Goal: Task Accomplishment & Management: Use online tool/utility

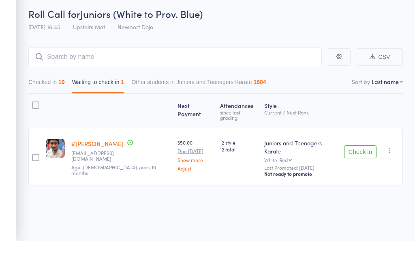
scroll to position [35, 0]
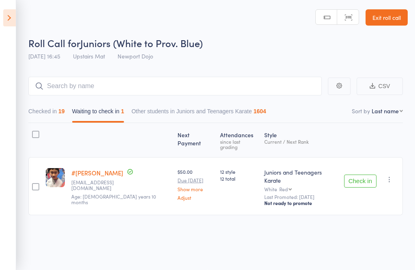
click at [392, 175] on icon "button" at bounding box center [390, 179] width 8 height 8
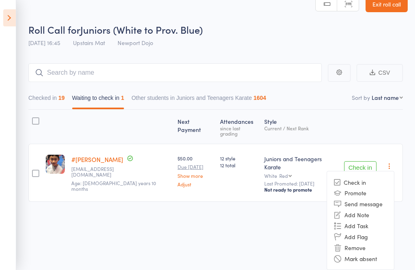
click at [371, 249] on li "Remove" at bounding box center [360, 247] width 67 height 11
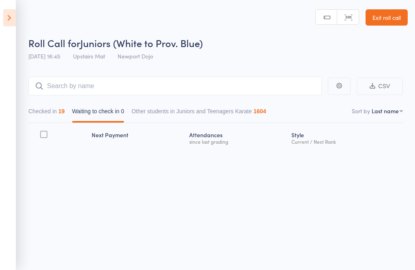
click at [5, 14] on icon at bounding box center [9, 17] width 13 height 17
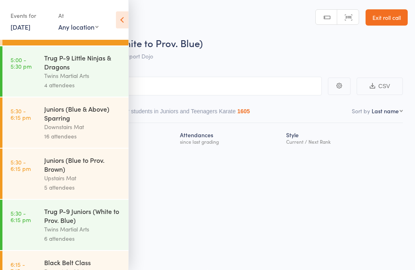
scroll to position [222, 0]
click at [41, 135] on link "5:30 - 6:15 pm Juniors (Blue & Above) Sparring Downstairs Mat 16 attendees" at bounding box center [65, 122] width 126 height 50
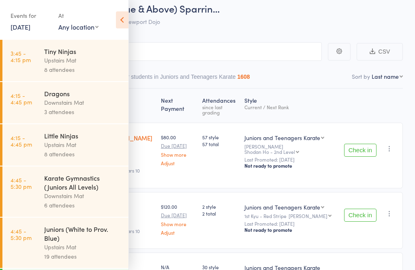
click at [122, 22] on icon at bounding box center [122, 19] width 13 height 17
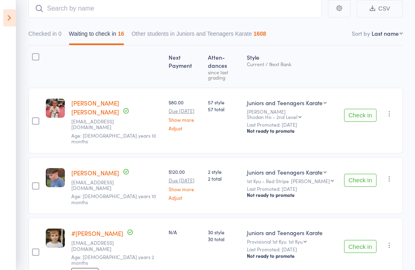
scroll to position [79, 0]
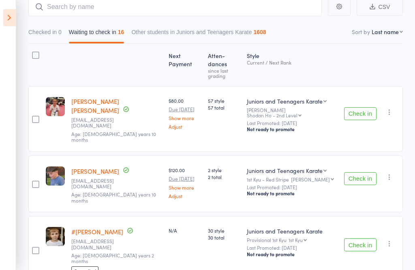
click at [367, 107] on button "Check in" at bounding box center [360, 113] width 32 height 13
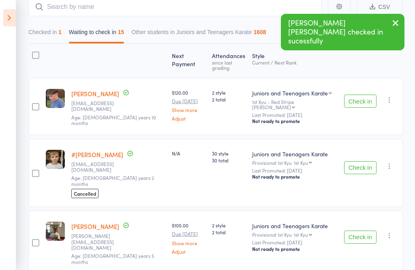
click at [356, 100] on button "Check in" at bounding box center [360, 100] width 32 height 13
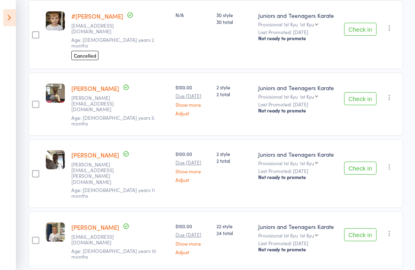
scroll to position [159, 0]
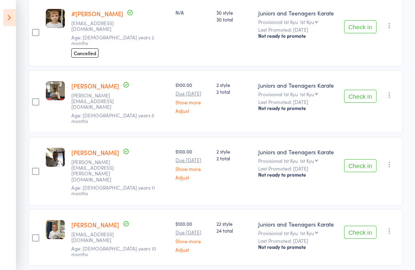
click at [361, 90] on button "Check in" at bounding box center [360, 96] width 32 height 13
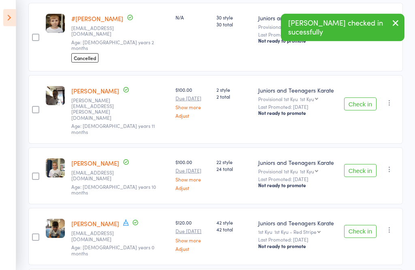
scroll to position [153, 0]
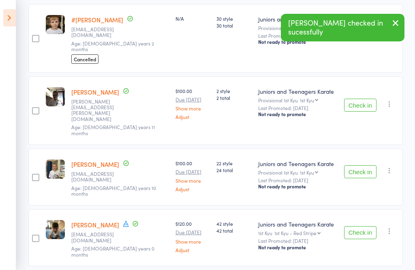
click at [364, 99] on button "Check in" at bounding box center [360, 105] width 32 height 13
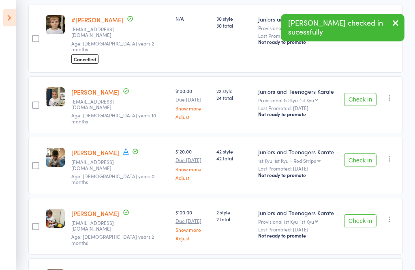
click at [360, 93] on button "Check in" at bounding box center [360, 99] width 32 height 13
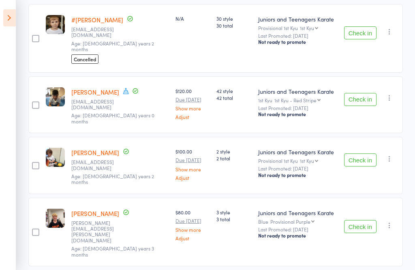
click at [365, 93] on button "Check in" at bounding box center [360, 99] width 32 height 13
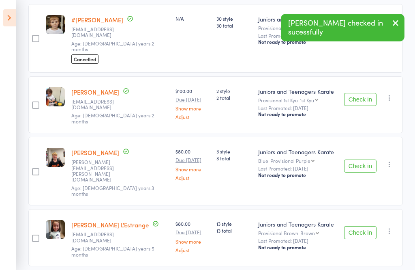
click at [366, 93] on button "Check in" at bounding box center [360, 99] width 32 height 13
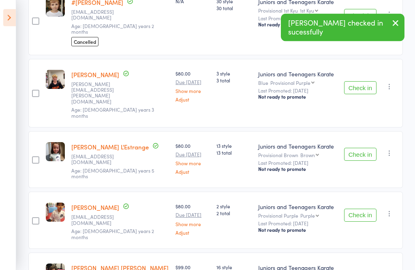
scroll to position [171, 0]
click at [366, 81] on button "Check in" at bounding box center [360, 87] width 32 height 13
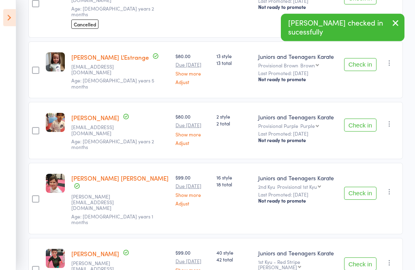
scroll to position [187, 0]
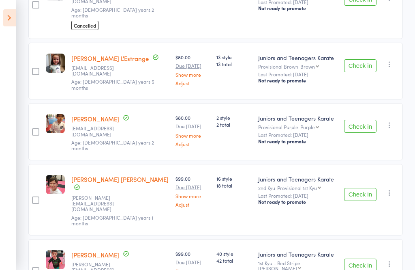
click at [357, 120] on button "Check in" at bounding box center [360, 126] width 32 height 13
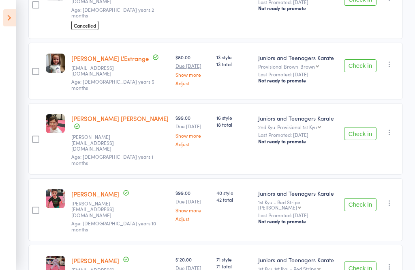
click at [364, 127] on button "Check in" at bounding box center [360, 133] width 32 height 13
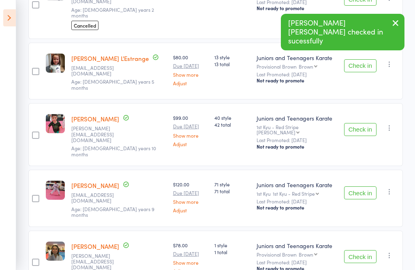
click at [362, 123] on button "Check in" at bounding box center [360, 129] width 32 height 13
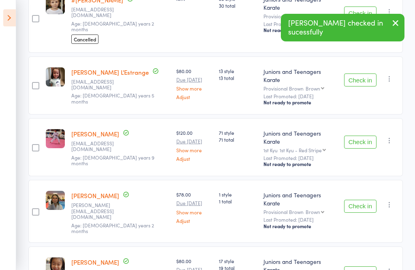
click at [360, 135] on button "Check in" at bounding box center [360, 141] width 32 height 13
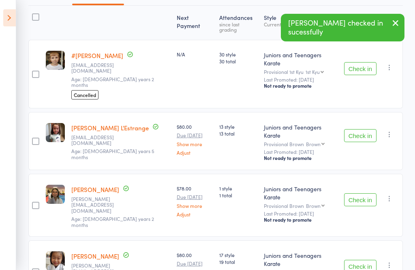
click at [367, 193] on button "Check in" at bounding box center [360, 199] width 32 height 13
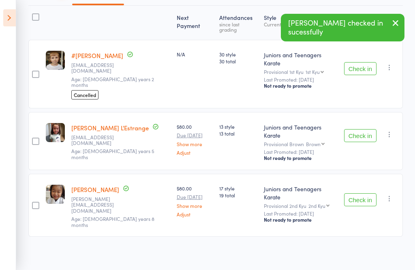
scroll to position [62, 0]
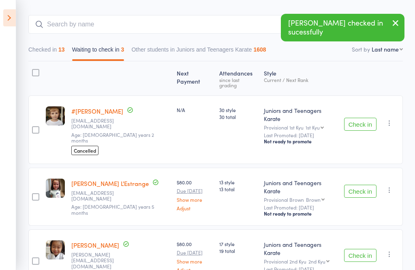
click at [367, 249] on button "Check in" at bounding box center [360, 255] width 32 height 13
